Goal: Communication & Community: Ask a question

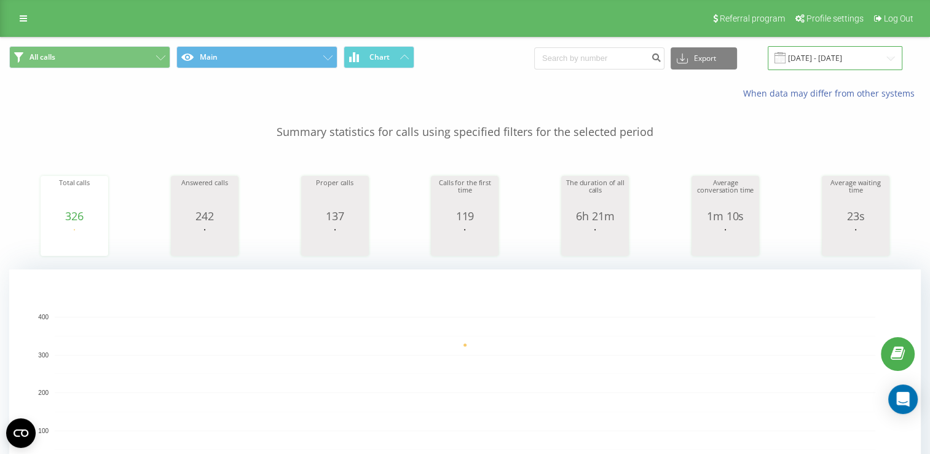
click at [834, 60] on input "[DATE] - [DATE]" at bounding box center [835, 58] width 135 height 24
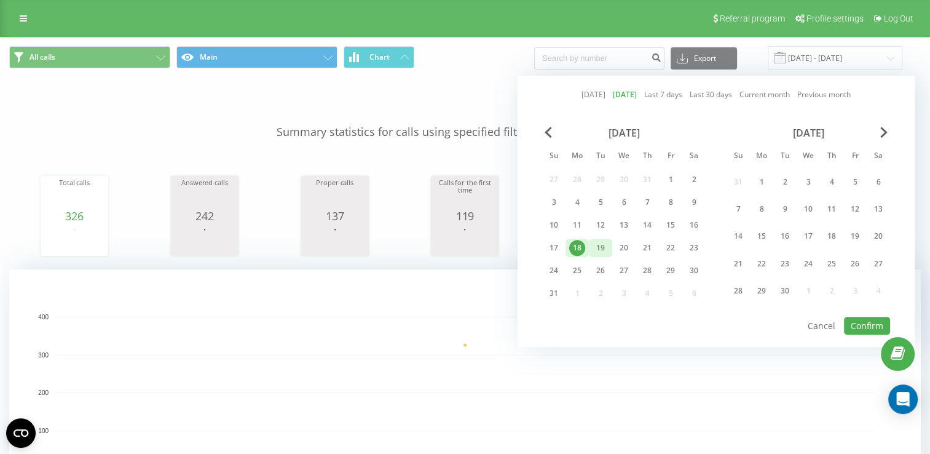
click at [593, 244] on div "19" at bounding box center [601, 248] width 16 height 16
click at [856, 322] on button "Confirm" at bounding box center [867, 326] width 46 height 18
type input "[DATE] - [DATE]"
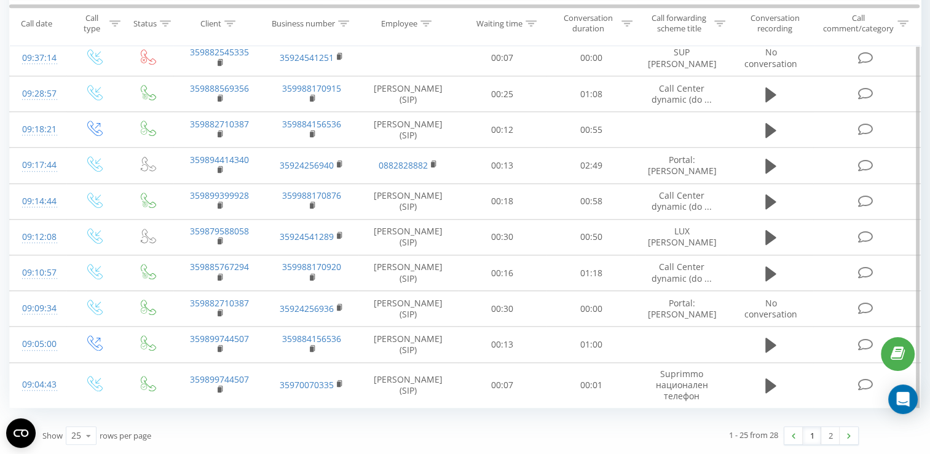
scroll to position [1115, 0]
click at [91, 440] on icon at bounding box center [88, 435] width 18 height 24
click at [85, 417] on span "100" at bounding box center [78, 418] width 15 height 12
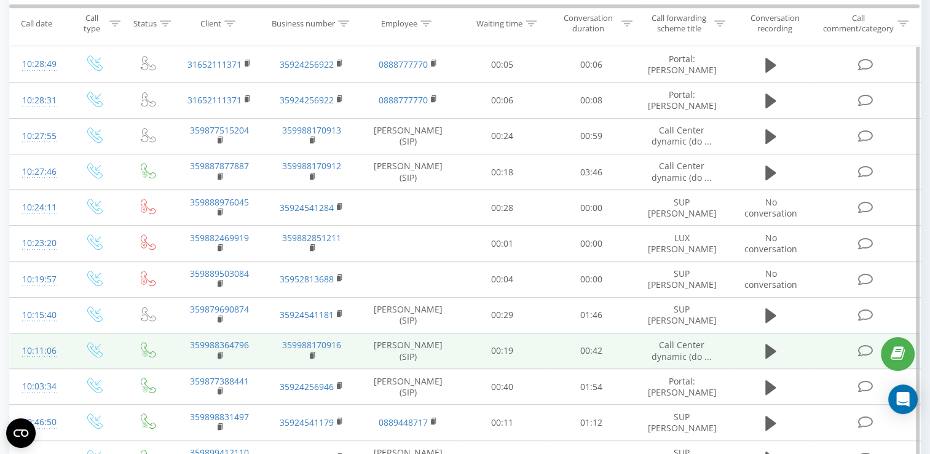
scroll to position [607, 0]
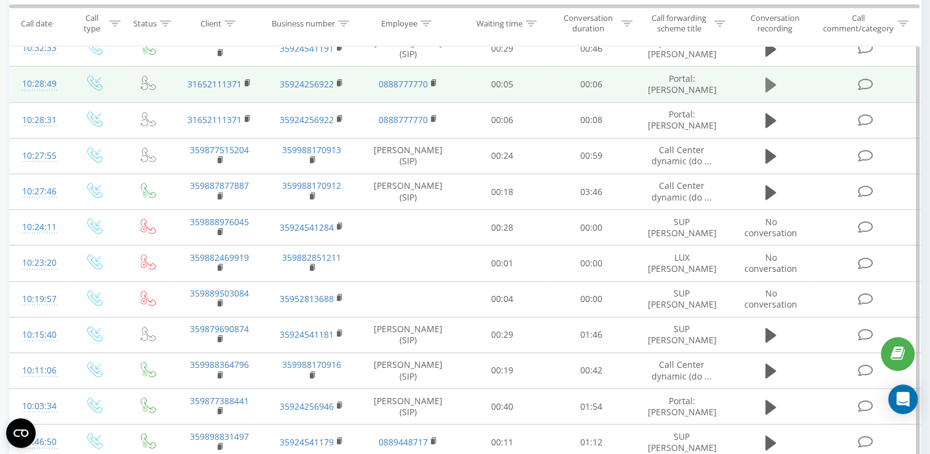
click at [769, 92] on icon at bounding box center [770, 84] width 11 height 15
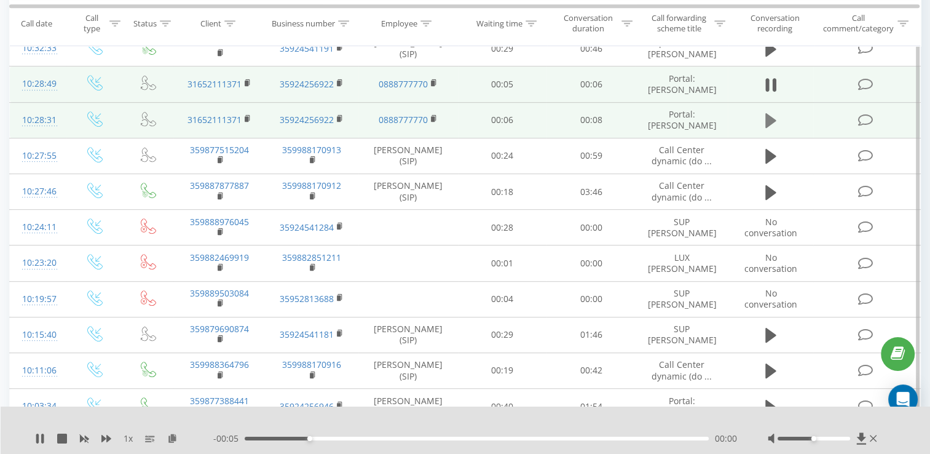
click at [773, 128] on icon at bounding box center [770, 120] width 11 height 15
click at [770, 129] on icon at bounding box center [770, 120] width 11 height 17
click at [337, 122] on rect at bounding box center [339, 119] width 4 height 6
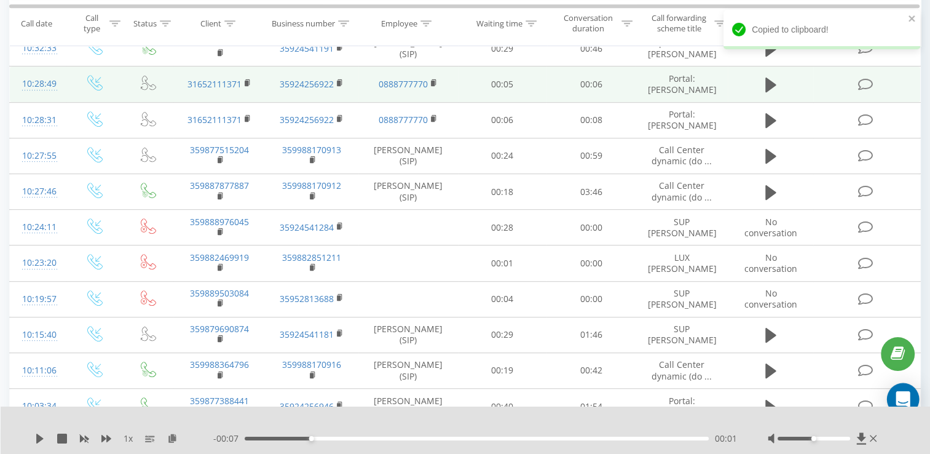
click at [896, 395] on div "Open Intercom Messenger" at bounding box center [903, 399] width 33 height 33
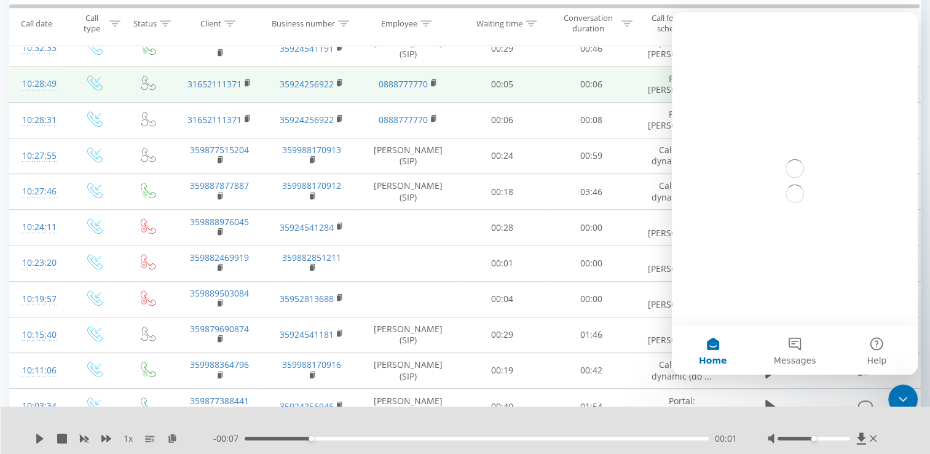
scroll to position [0, 0]
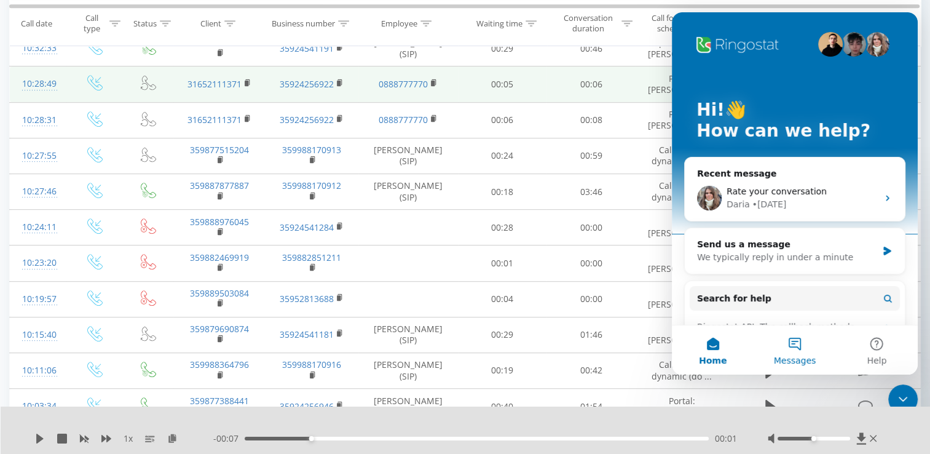
click at [800, 342] on button "Messages" at bounding box center [795, 349] width 82 height 49
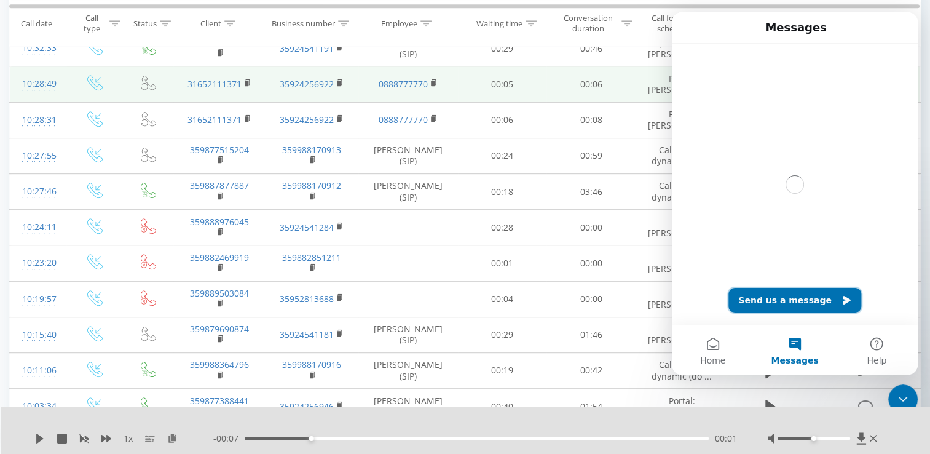
click at [792, 302] on button "Send us a message" at bounding box center [794, 300] width 133 height 25
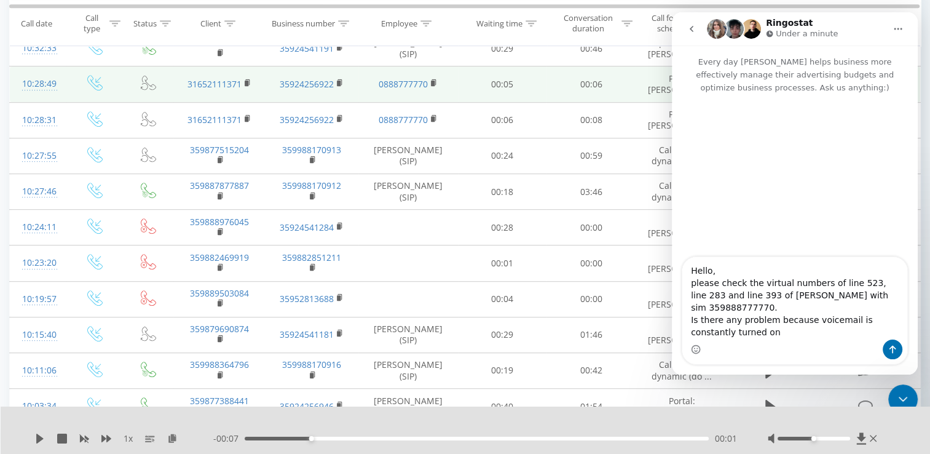
type textarea "Hello, please check the virtual numbers of line 523, line 283 and line 393 of […"
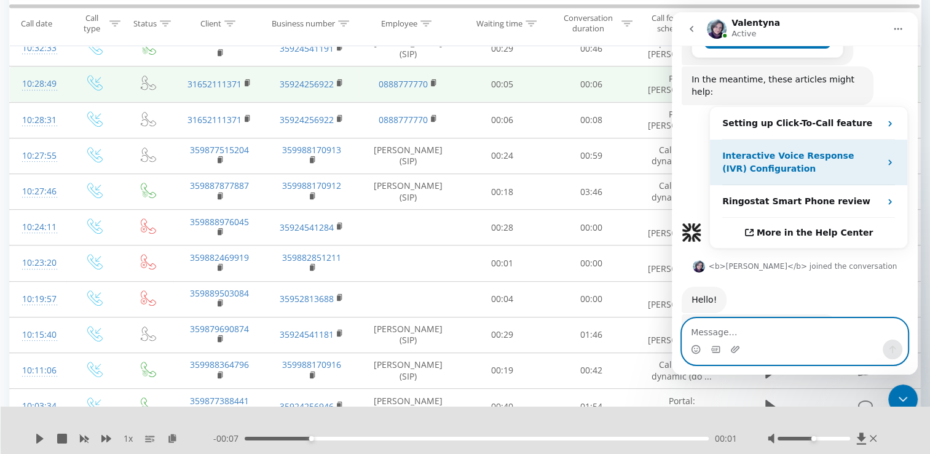
scroll to position [345, 0]
type textarea "ok, thank you"
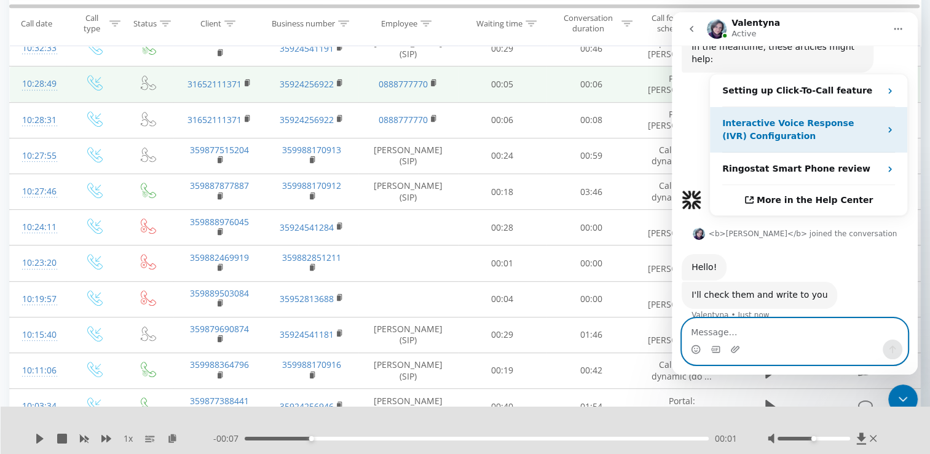
scroll to position [382, 0]
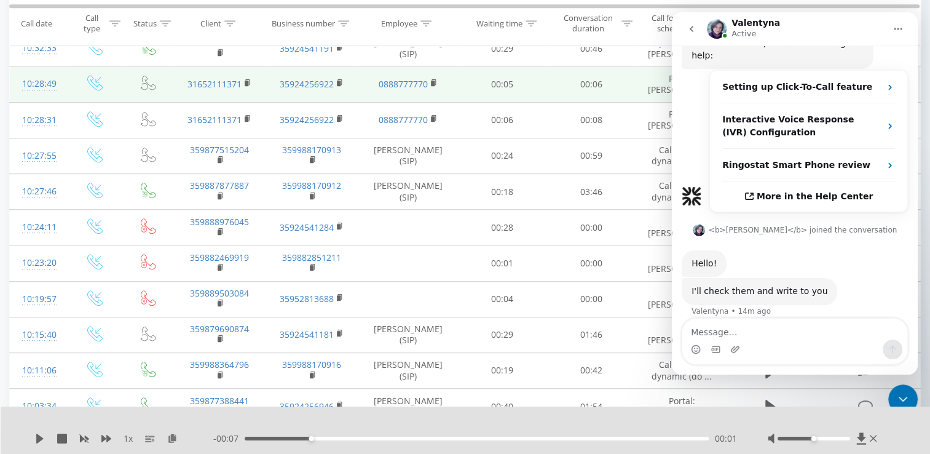
drag, startPoint x: 905, startPoint y: 401, endPoint x: 899, endPoint y: 395, distance: 7.8
click at [905, 401] on icon "Close Intercom Messenger" at bounding box center [903, 399] width 15 height 15
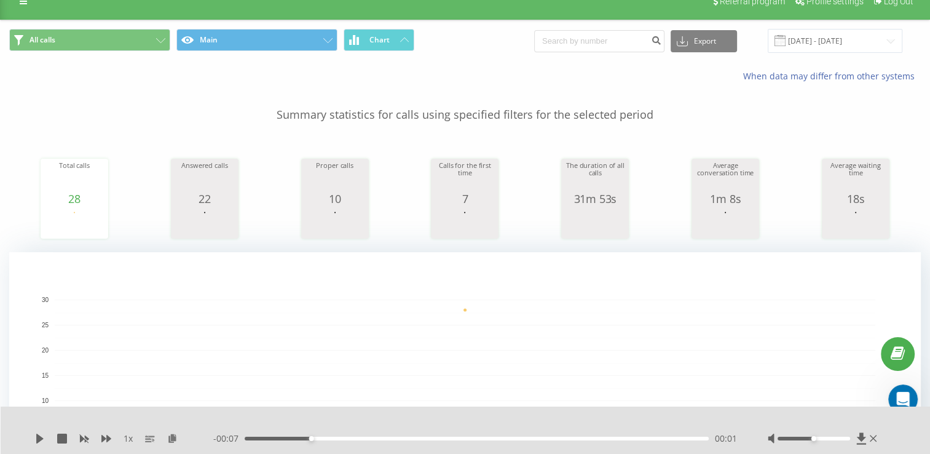
scroll to position [0, 0]
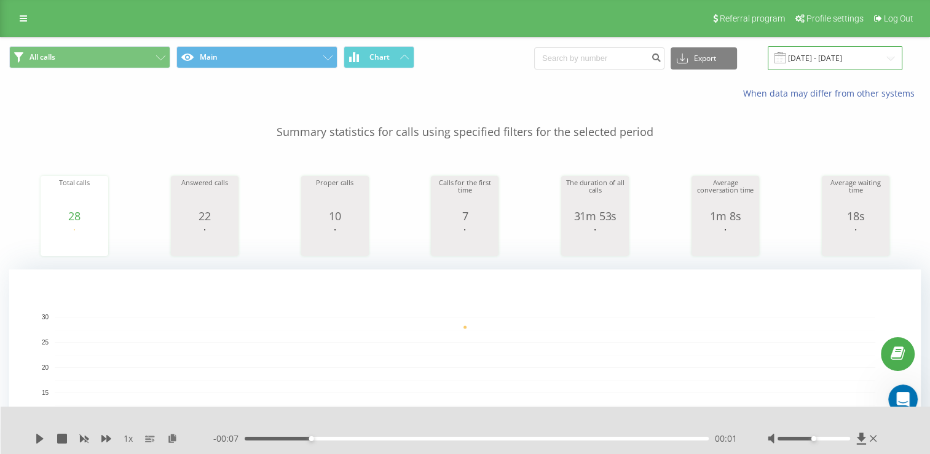
click at [828, 59] on input "[DATE] - [DATE]" at bounding box center [835, 58] width 135 height 24
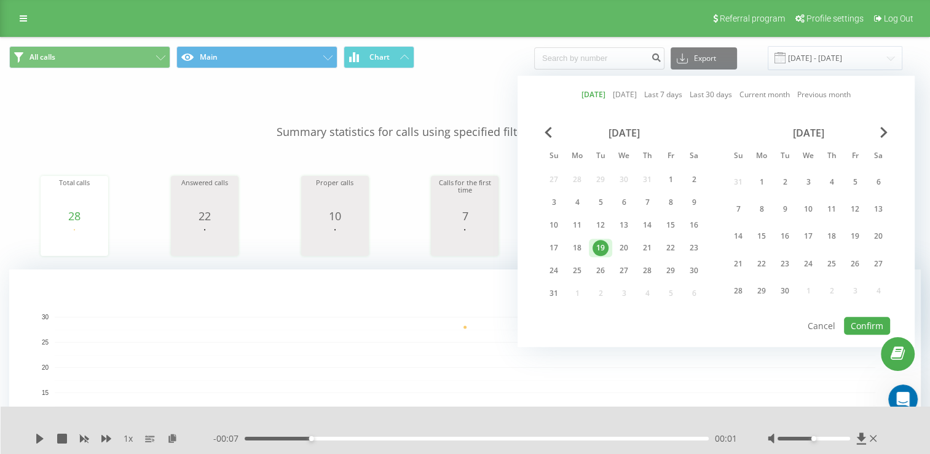
click at [593, 249] on div "19" at bounding box center [601, 248] width 16 height 16
click at [856, 323] on button "Confirm" at bounding box center [867, 326] width 46 height 18
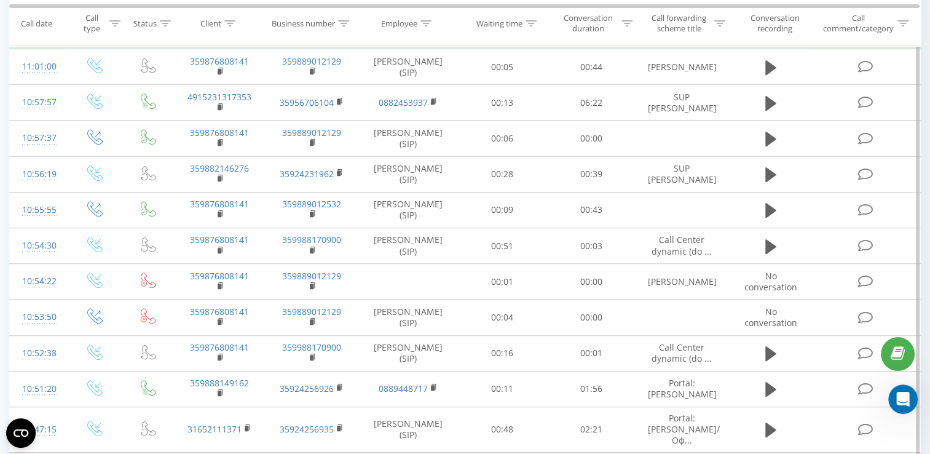
scroll to position [429, 0]
